Goal: Transaction & Acquisition: Purchase product/service

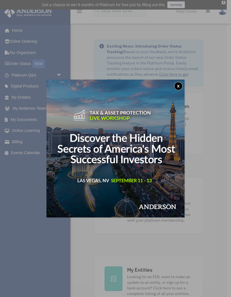
click at [179, 84] on button "x" at bounding box center [178, 86] width 8 height 8
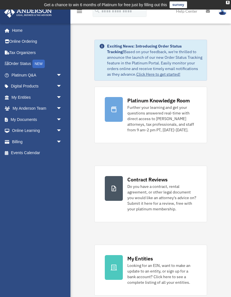
click at [12, 144] on link "Billing arrow_drop_down" at bounding box center [37, 141] width 66 height 11
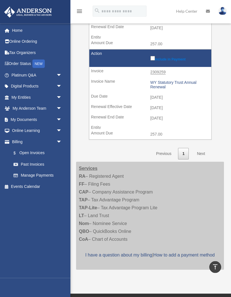
scroll to position [691, 0]
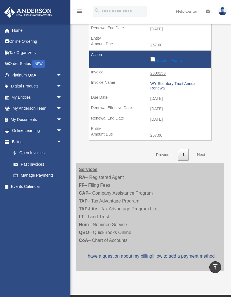
click at [48, 172] on link "Manage Payments" at bounding box center [38, 175] width 60 height 11
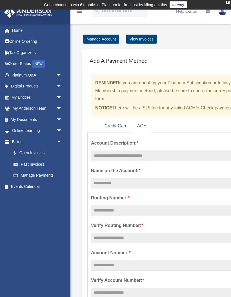
click at [104, 128] on link "Credit Card" at bounding box center [116, 126] width 32 height 13
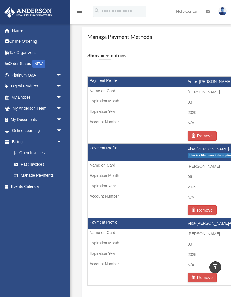
scroll to position [423, 0]
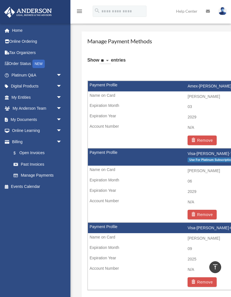
click at [30, 150] on link "$ Open Invoices" at bounding box center [39, 153] width 62 height 12
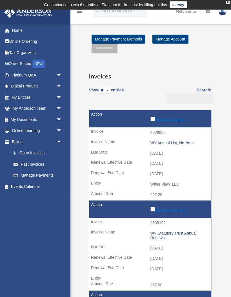
click at [174, 120] on label "Include in Payment" at bounding box center [179, 119] width 58 height 6
click at [104, 49] on input "**********" at bounding box center [104, 48] width 26 height 10
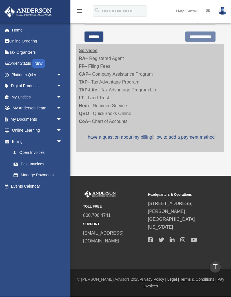
scroll to position [321, 0]
